Goal: Find specific page/section: Find specific page/section

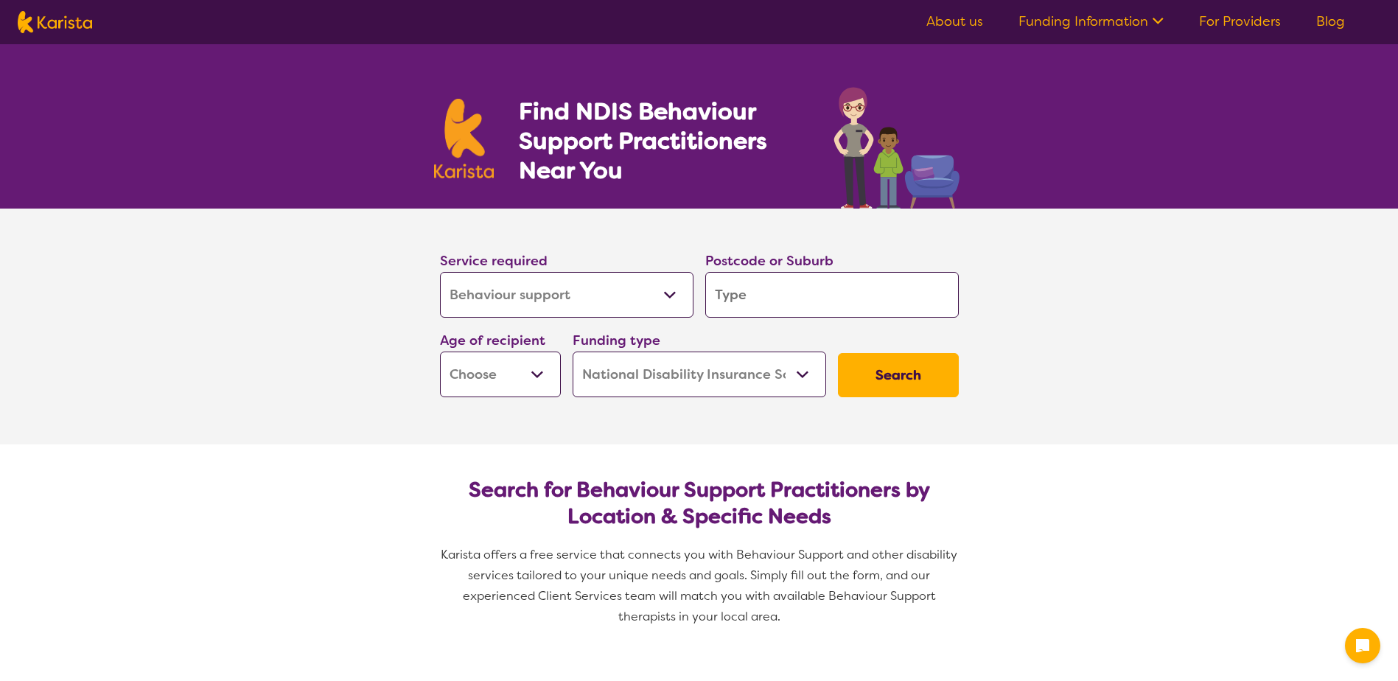
select select "Behaviour support"
select select "NDIS"
select select "Behaviour support"
select select "NDIS"
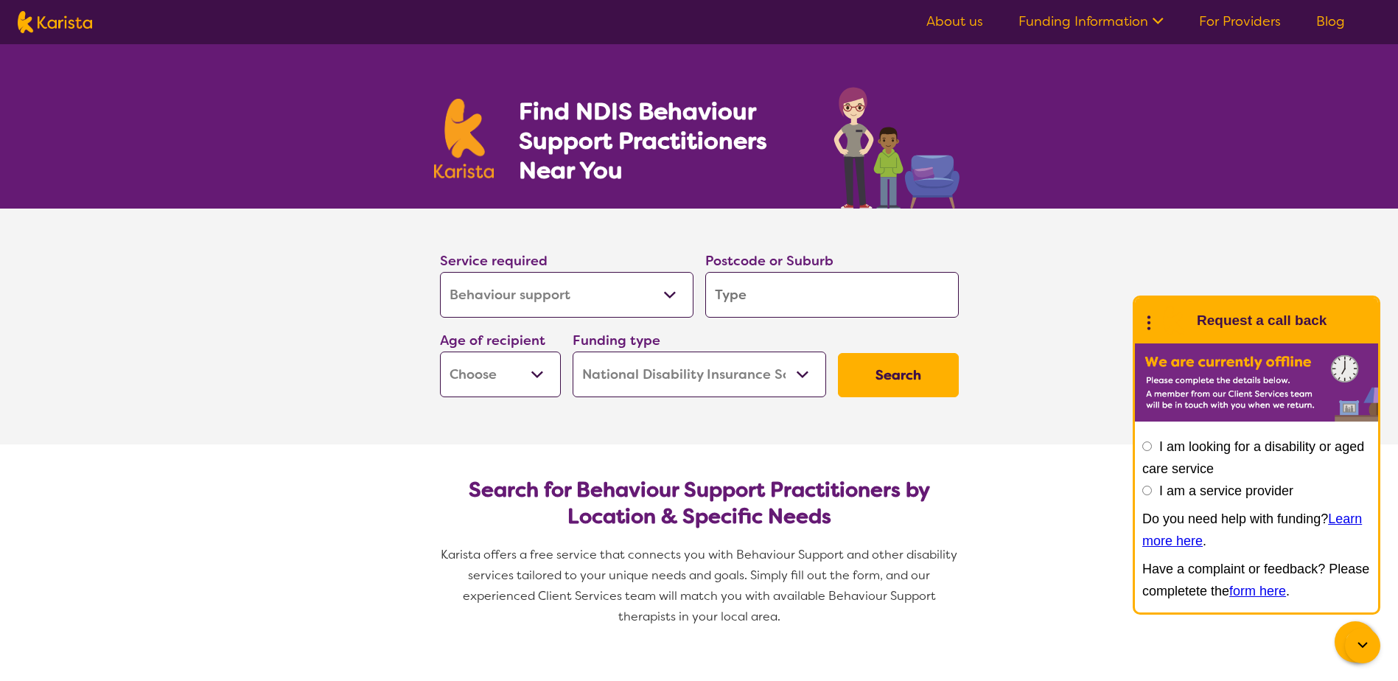
click at [736, 293] on input "search" at bounding box center [832, 295] width 254 height 46
type input "6"
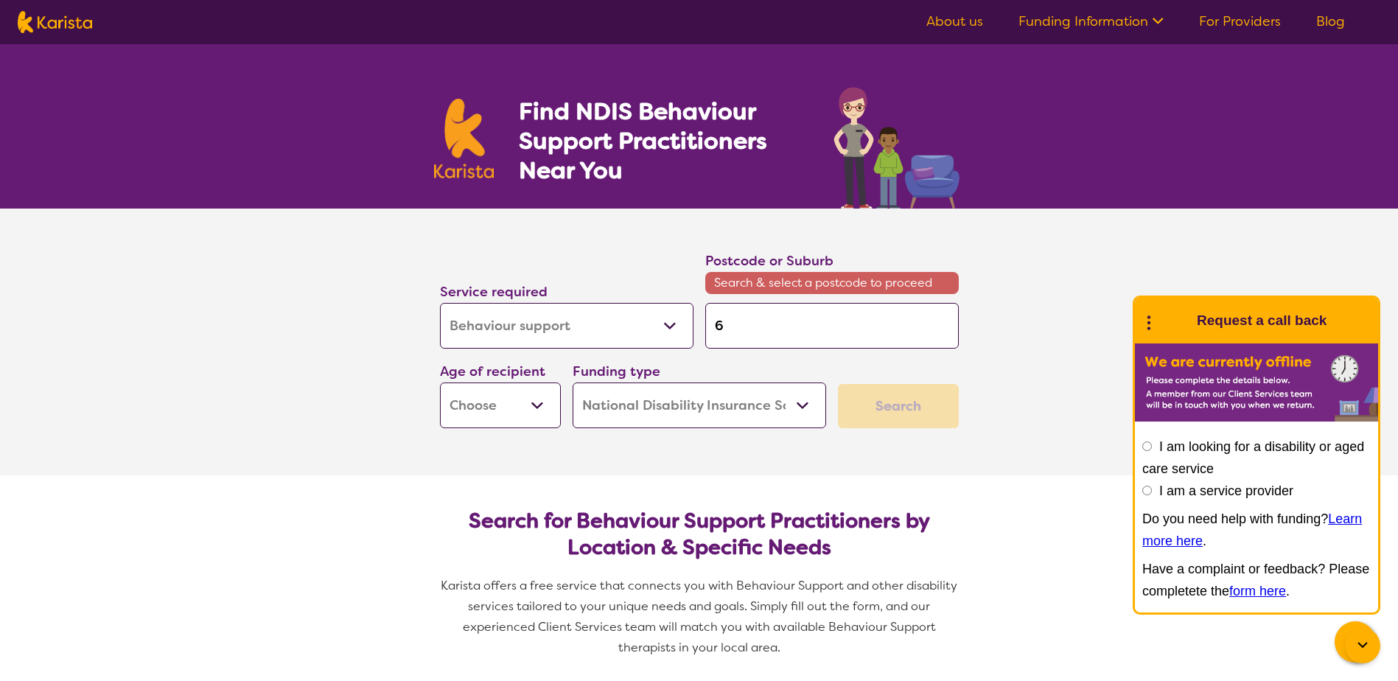
type input "60"
type input "600"
type input "6000"
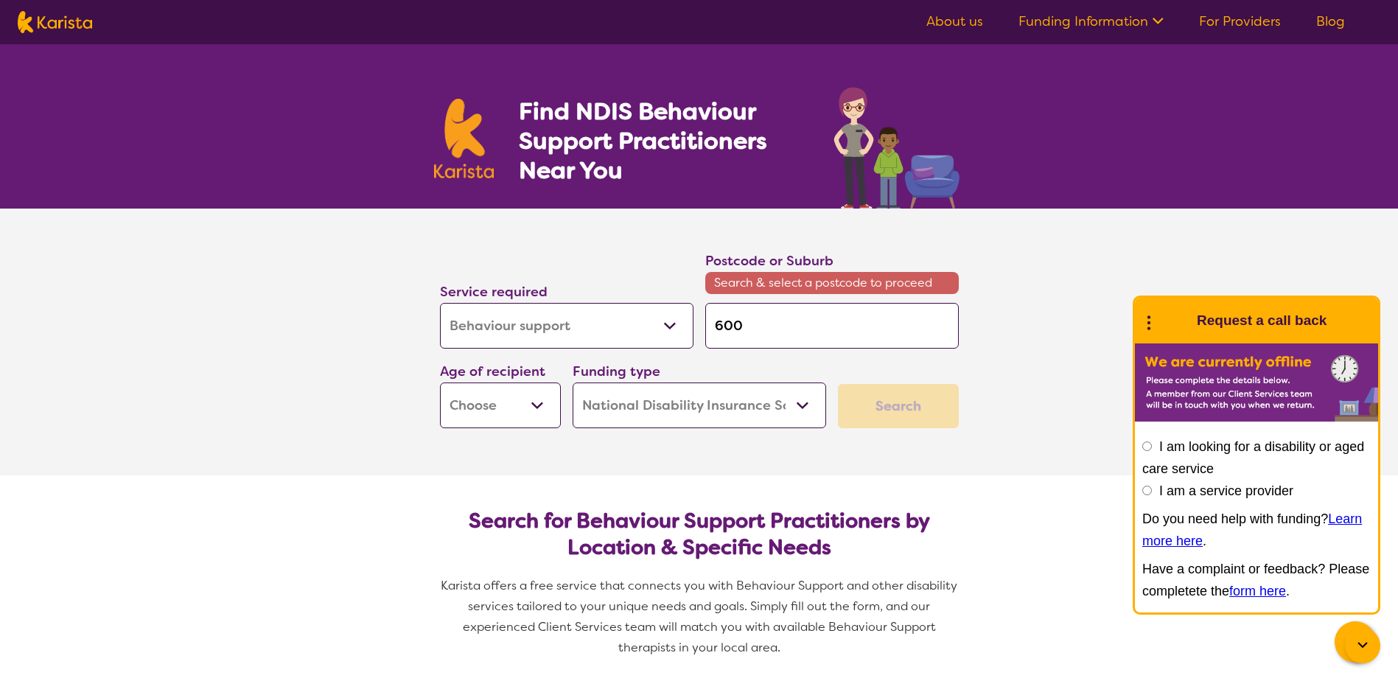
type input "6000"
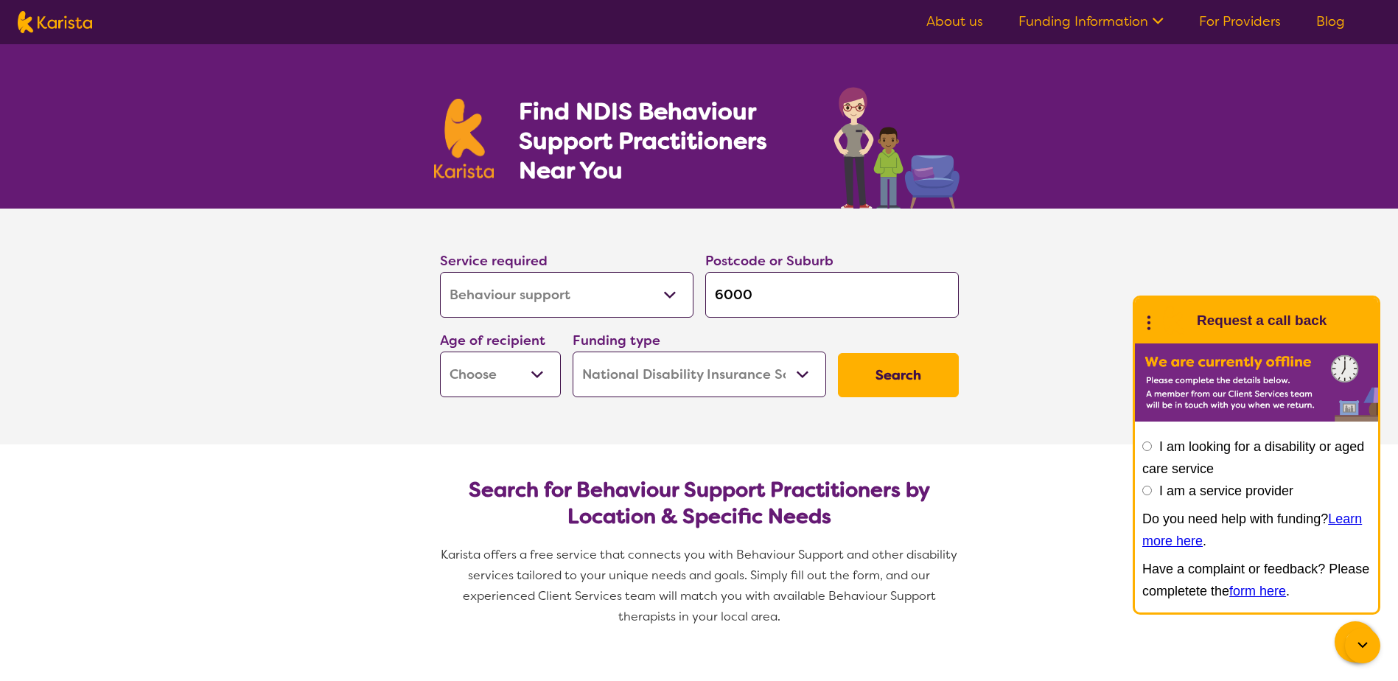
type input "6000"
click at [838, 353] on button "Search" at bounding box center [898, 375] width 121 height 44
click at [703, 371] on select "Home Care Package (HCP) National Disability Insurance Scheme (NDIS) I don't know" at bounding box center [700, 375] width 254 height 46
click at [573, 352] on select "Home Care Package (HCP) National Disability Insurance Scheme (NDIS) I don't know" at bounding box center [700, 375] width 254 height 46
click at [534, 381] on select "Early Childhood - 0 to 9 Child - 10 to 11 Adolescent - 12 to 17 Adult - 18 to 6…" at bounding box center [500, 375] width 121 height 46
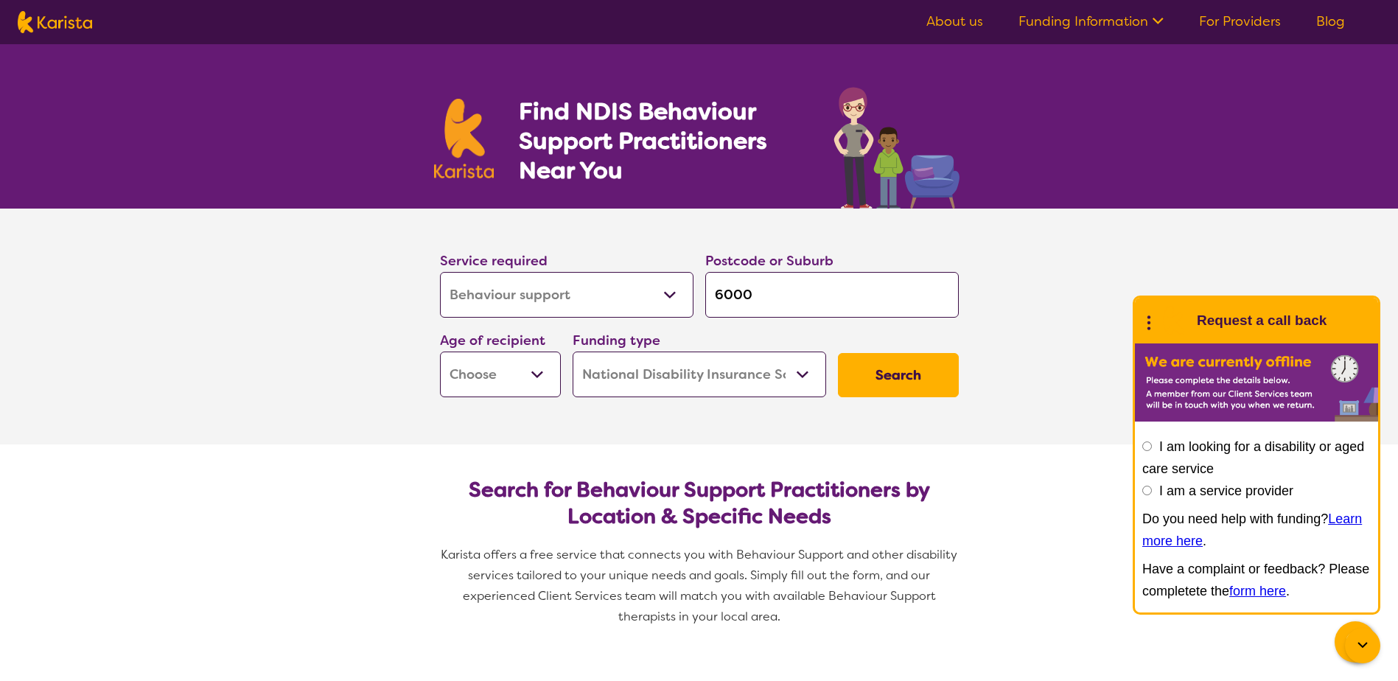
select select "AD"
click at [440, 352] on select "Early Childhood - 0 to 9 Child - 10 to 11 Adolescent - 12 to 17 Adult - 18 to 6…" at bounding box center [500, 375] width 121 height 46
select select "AD"
click at [915, 380] on button "Search" at bounding box center [898, 375] width 121 height 44
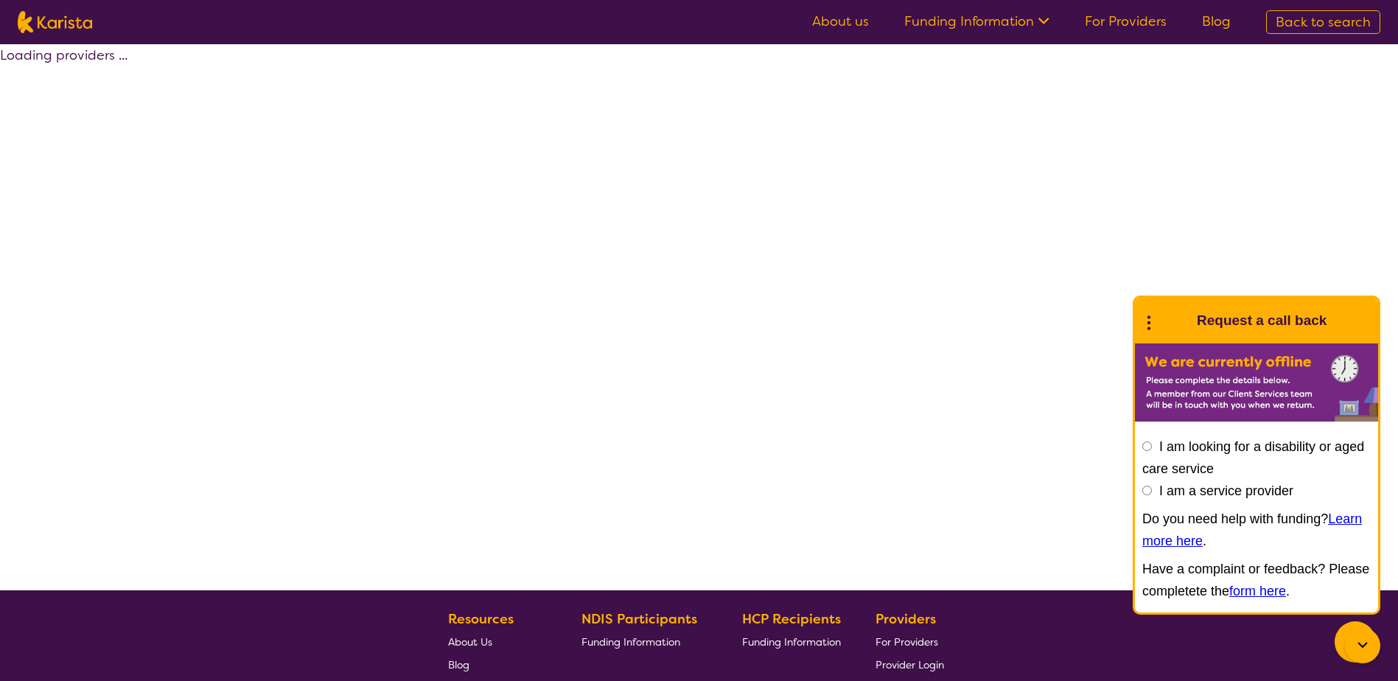
select select "by_score"
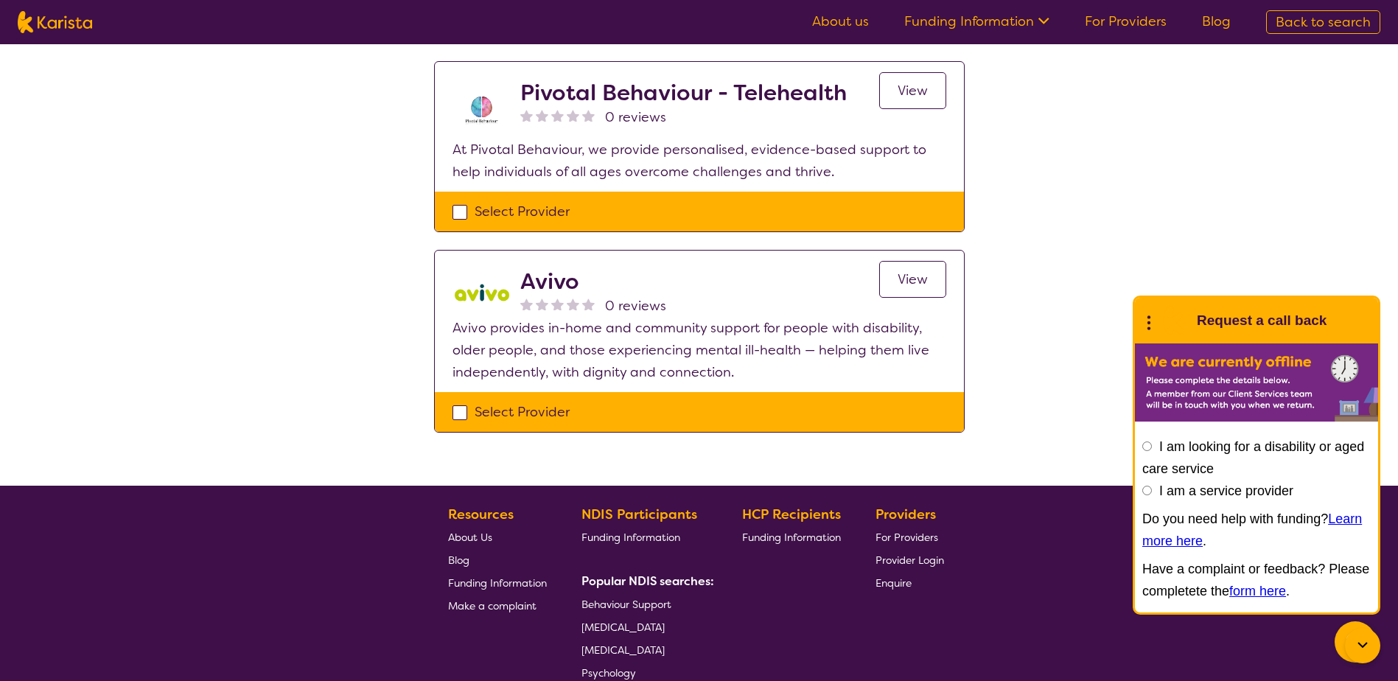
scroll to position [737, 0]
